Goal: Task Accomplishment & Management: Manage account settings

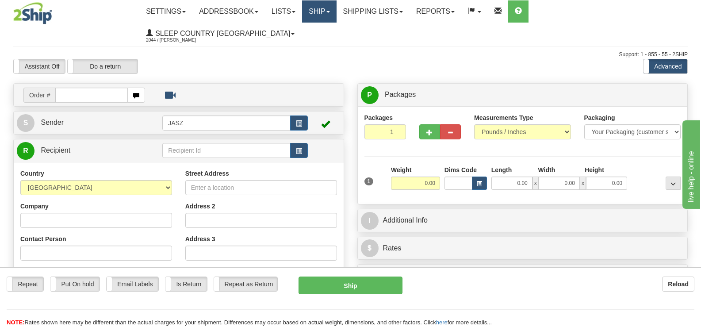
click at [336, 9] on link "Ship" at bounding box center [319, 11] width 34 height 22
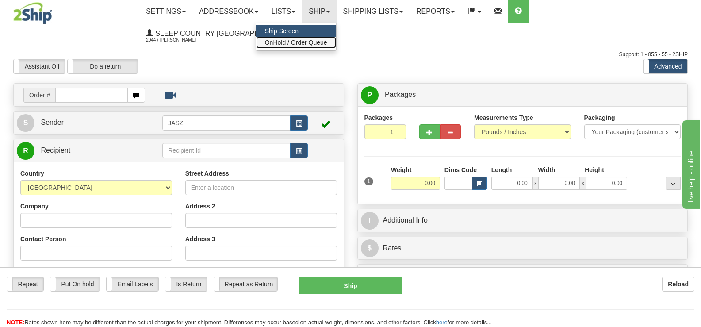
click at [336, 38] on link "OnHold / Order Queue" at bounding box center [296, 42] width 80 height 11
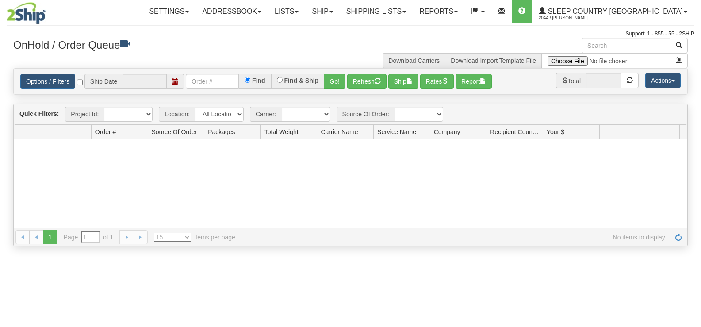
type input "[DATE]"
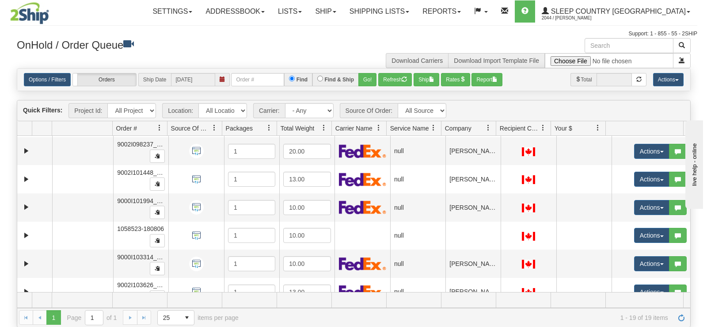
scroll to position [378, 0]
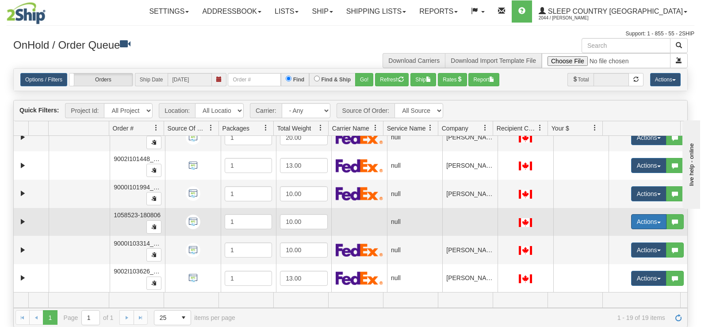
click at [643, 222] on button "Actions" at bounding box center [648, 221] width 35 height 15
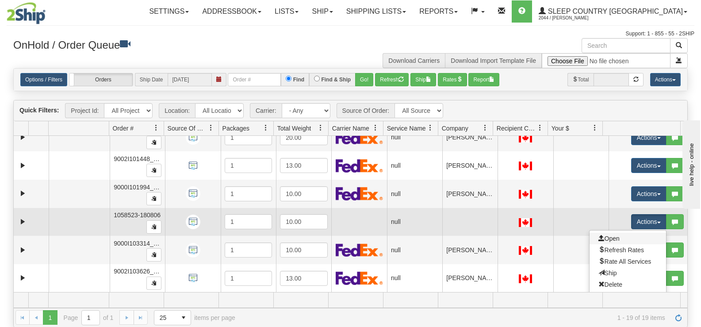
click at [614, 235] on link "Open" at bounding box center [627, 237] width 76 height 11
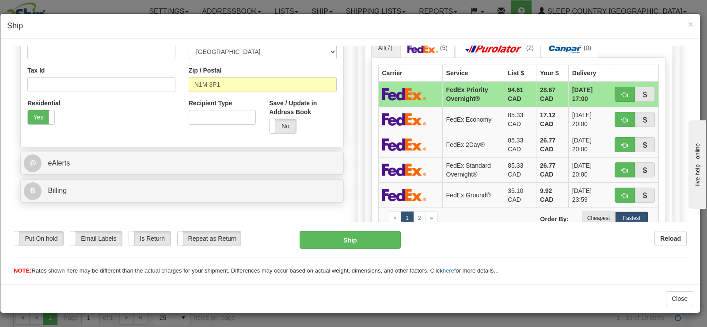
scroll to position [264, 0]
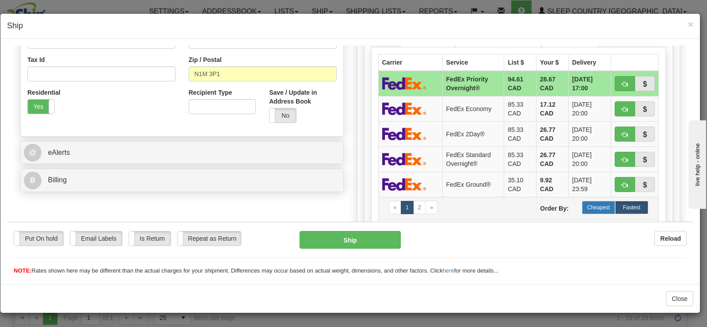
click at [594, 208] on label "Cheapest" at bounding box center [598, 206] width 33 height 13
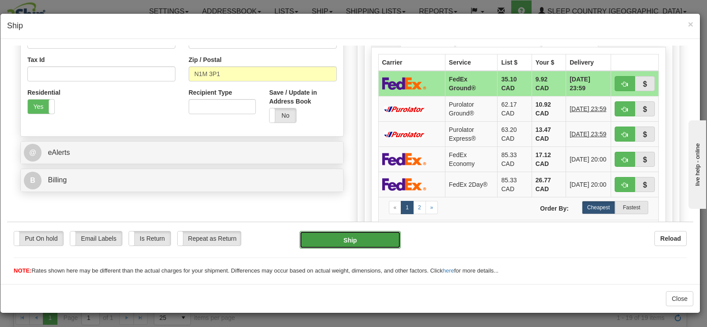
click at [379, 233] on button "Ship" at bounding box center [350, 239] width 101 height 18
type input "92"
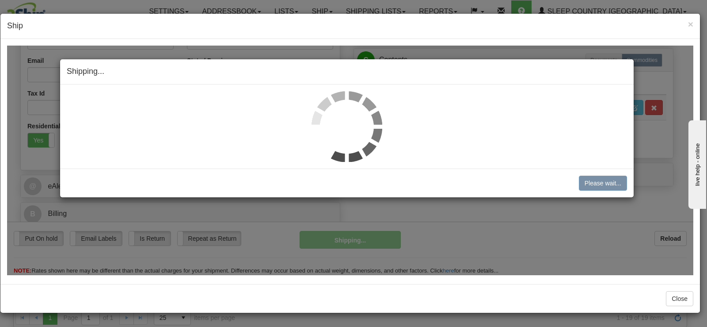
scroll to position [230, 0]
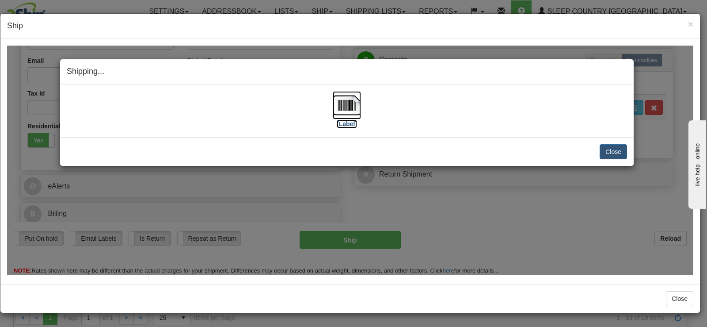
click at [347, 108] on img at bounding box center [347, 105] width 28 height 28
click at [620, 150] on button "Close" at bounding box center [613, 151] width 27 height 15
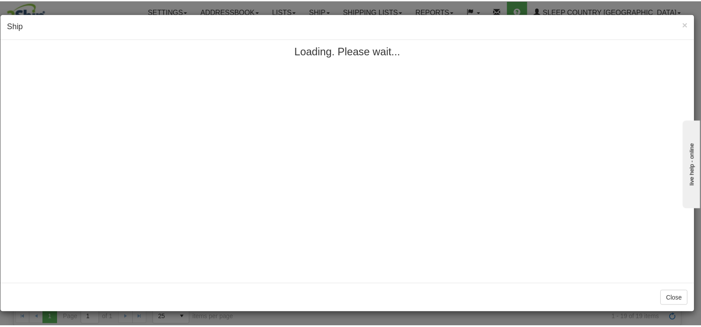
scroll to position [0, 0]
